Goal: Task Accomplishment & Management: Manage account settings

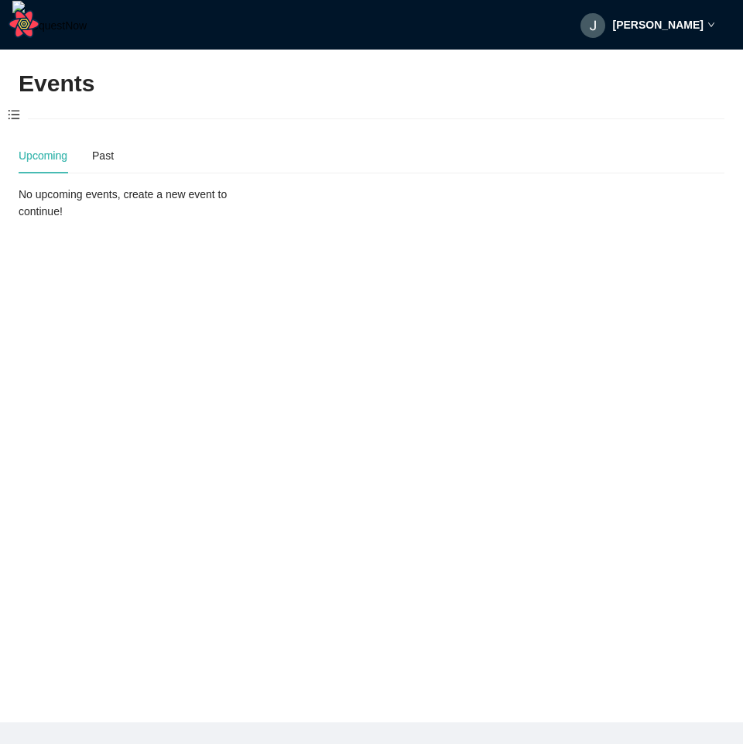
click at [333, 293] on main "Events Upcoming Past No upcoming events, create a new event to continue!" at bounding box center [371, 386] width 743 height 673
click at [673, 26] on strong "Jakob" at bounding box center [658, 25] width 91 height 12
click at [679, 67] on span "Profile" at bounding box center [689, 67] width 37 height 15
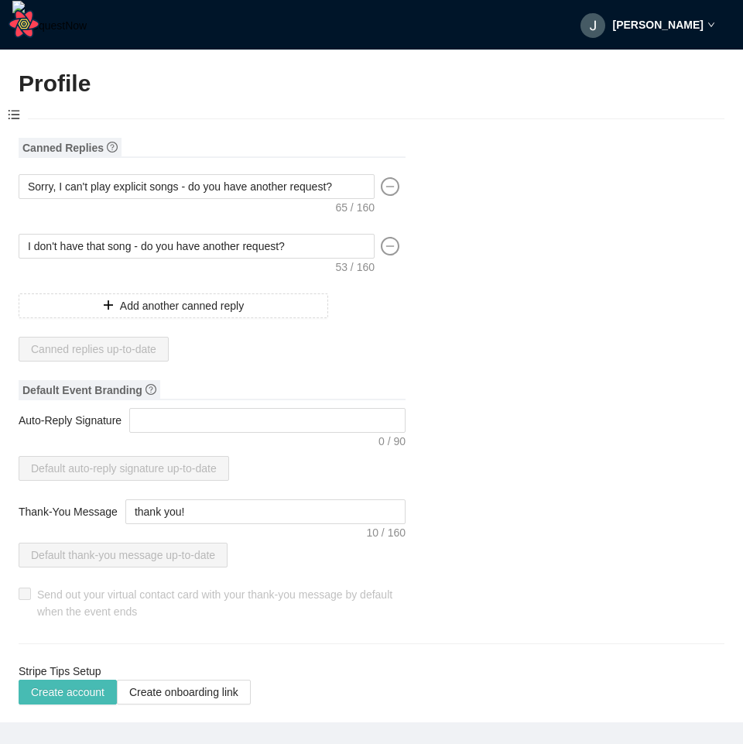
type input "Jakob"
type input "test"
type input "DJ"
type input "(341) 400-3333"
type input "jakobkarstens@gmail.com"
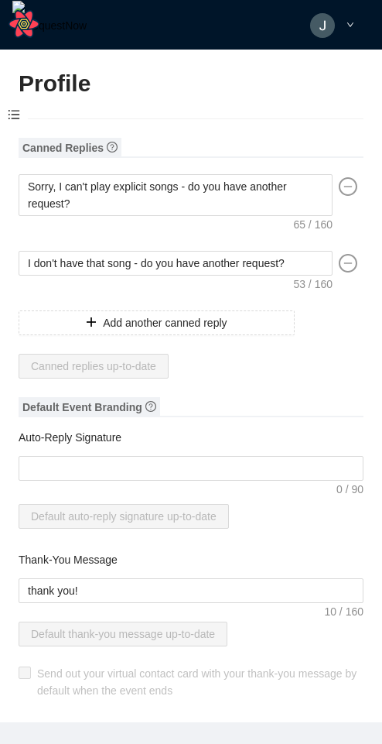
type textarea "Sorry, I can't play explicit songs - do you have another request?"
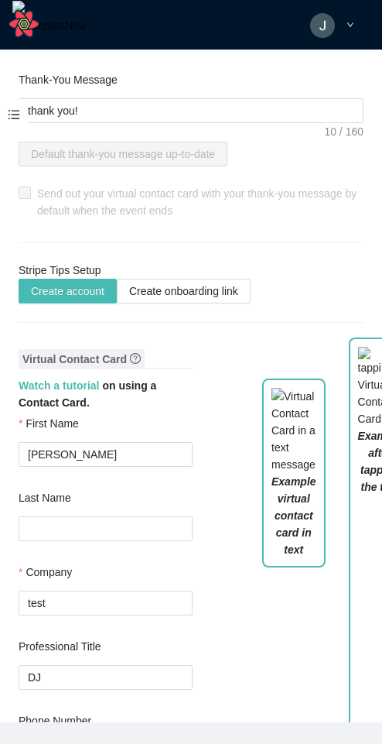
scroll to position [650, 0]
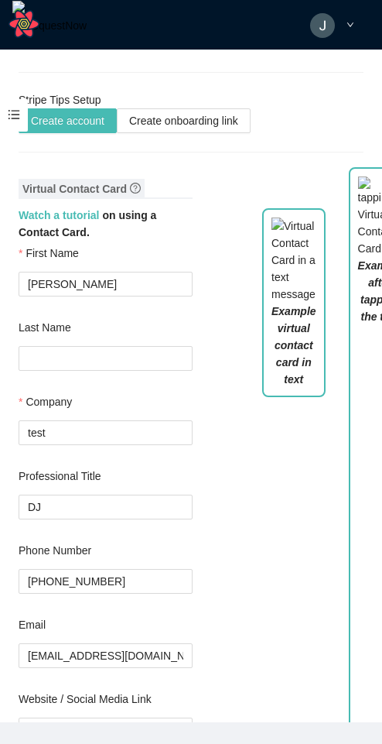
click at [273, 519] on div "Example virtual contact card in text" at bounding box center [294, 501] width 87 height 608
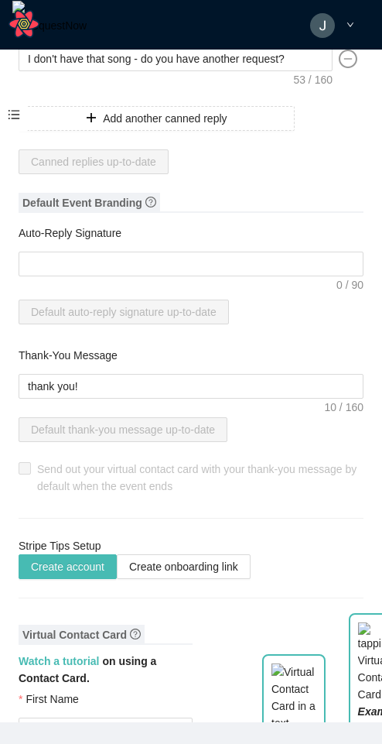
scroll to position [279, 0]
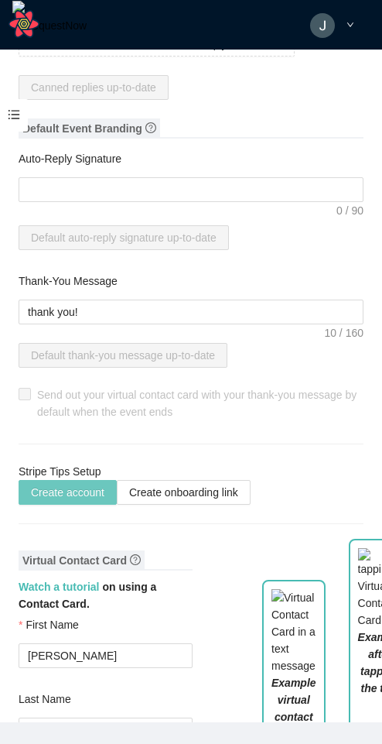
click at [84, 494] on span "Create account" at bounding box center [68, 492] width 74 height 17
click at [206, 492] on span "Create onboarding link" at bounding box center [183, 492] width 109 height 17
click at [85, 494] on span "Create account" at bounding box center [68, 492] width 74 height 17
click at [183, 495] on span "Create onboarding link" at bounding box center [183, 492] width 109 height 17
